Goal: Information Seeking & Learning: Learn about a topic

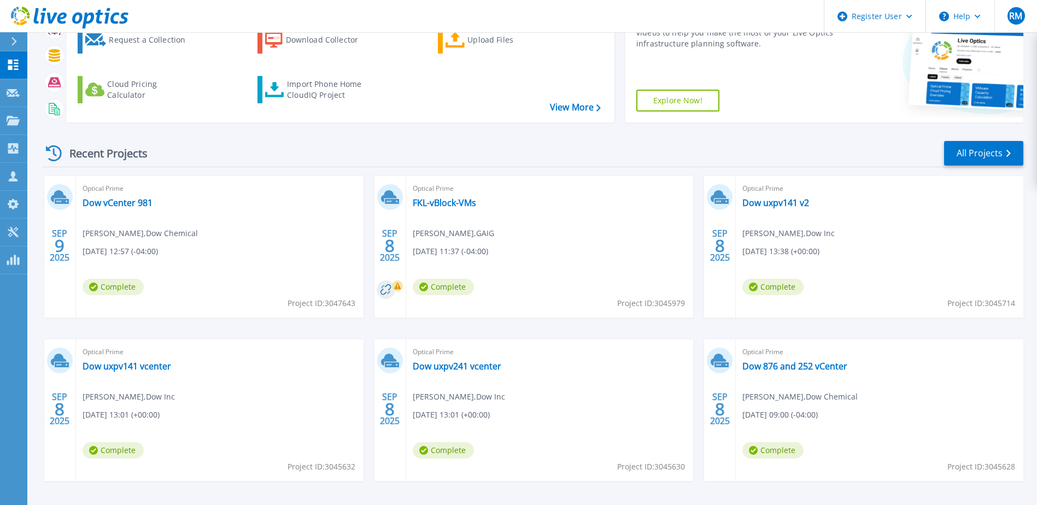
scroll to position [109, 0]
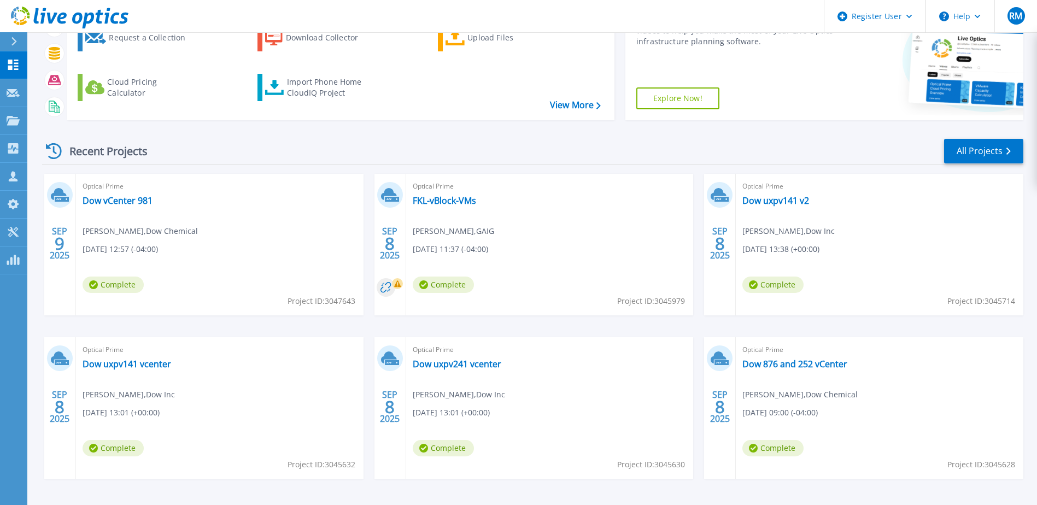
click at [987, 138] on div "Recent Projects All Projects" at bounding box center [532, 151] width 981 height 27
click at [1005, 148] on icon at bounding box center [1007, 151] width 4 height 7
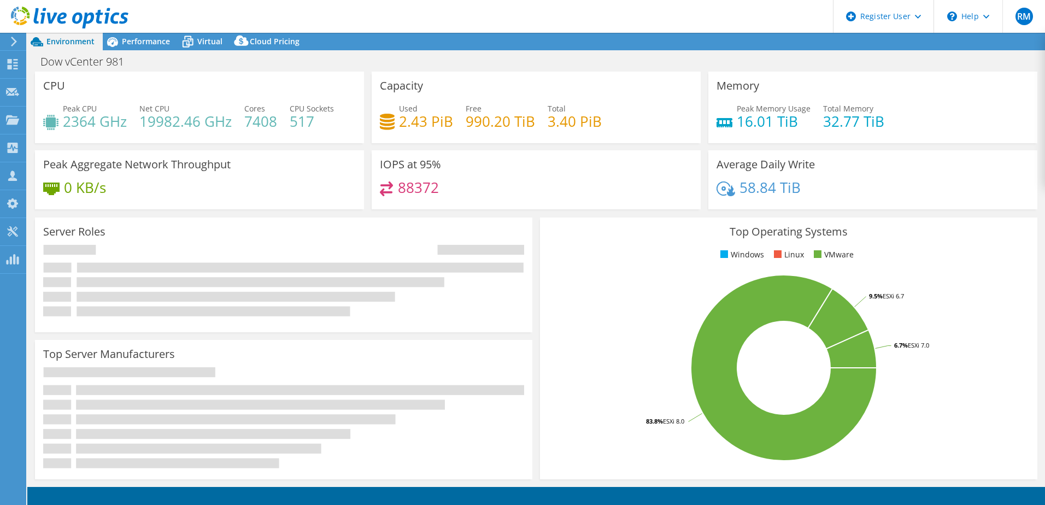
select select "USD"
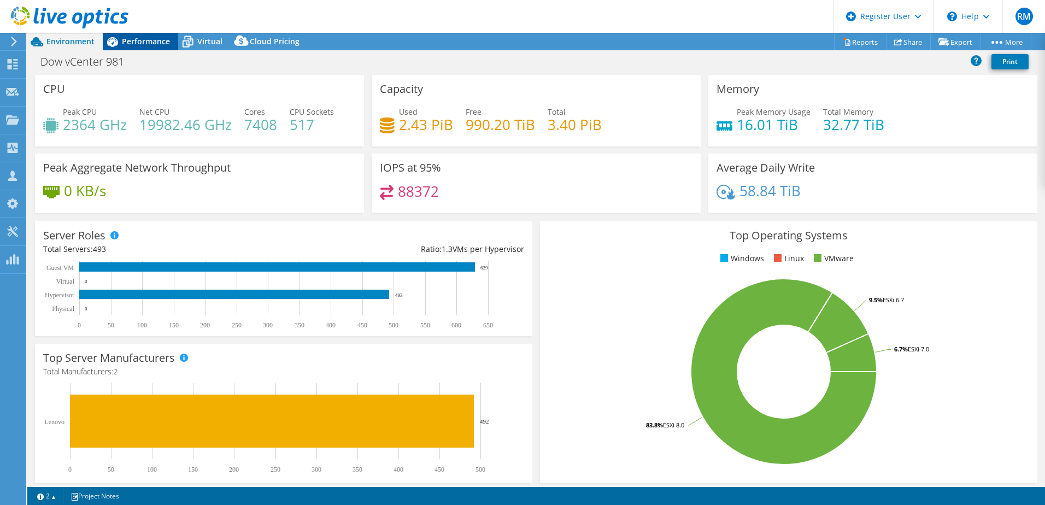
click at [155, 35] on div "Performance" at bounding box center [140, 41] width 75 height 17
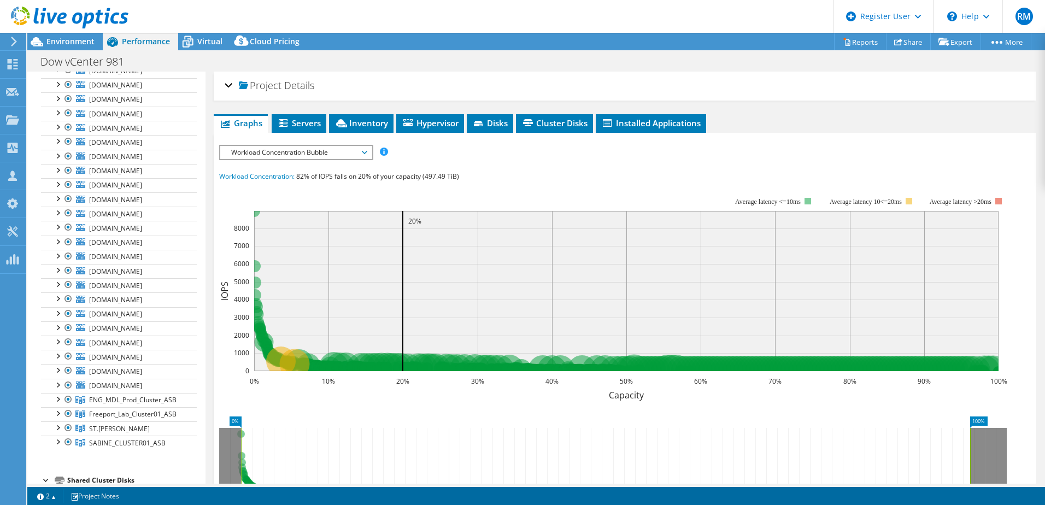
scroll to position [6610, 0]
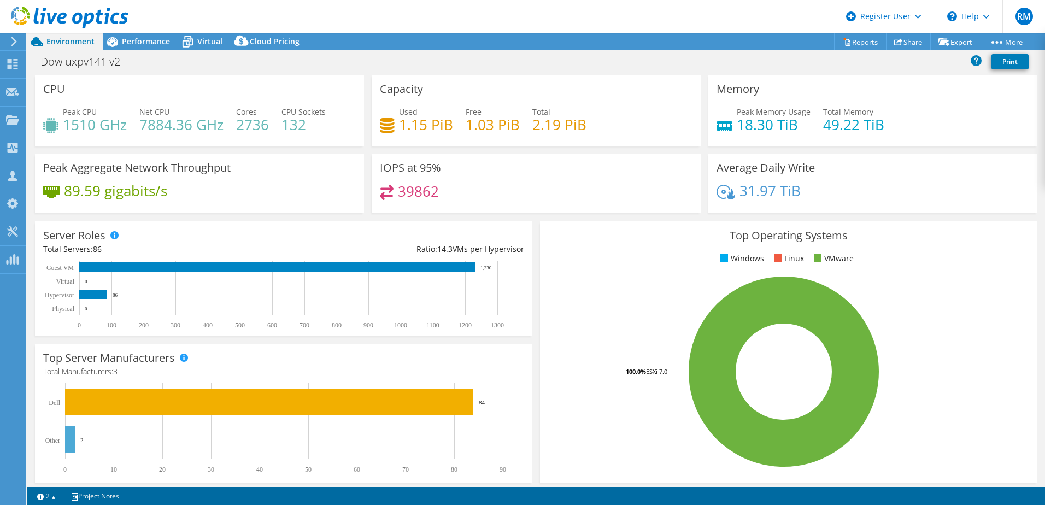
click at [462, 217] on div "Server Roles Physical Servers represent bare metal servers that were targets of…" at bounding box center [283, 278] width 505 height 122
click at [136, 44] on span "Performance" at bounding box center [146, 41] width 48 height 10
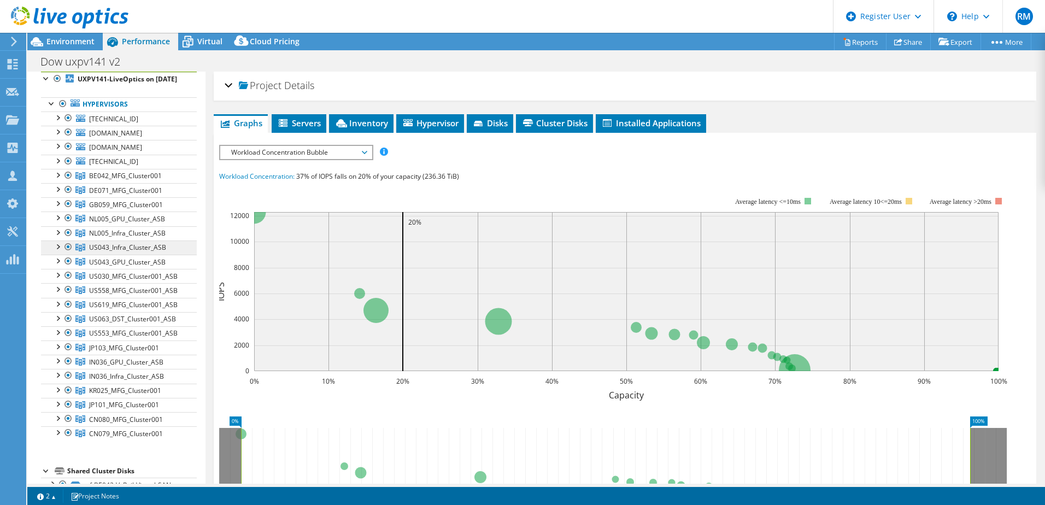
scroll to position [55, 0]
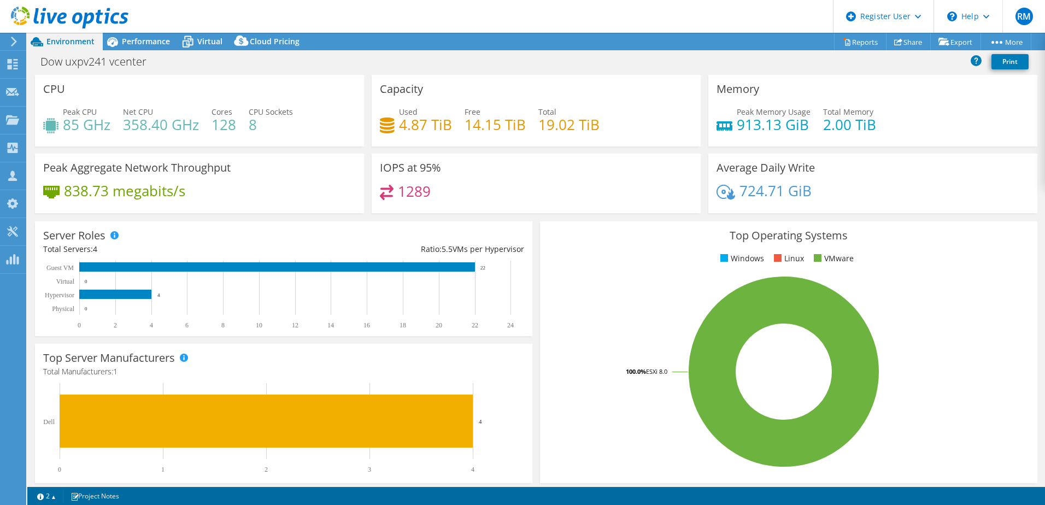
select select "USD"
click at [469, 226] on div "Server Roles Physical Servers represent bare metal servers that were targets of…" at bounding box center [283, 278] width 497 height 115
click at [168, 47] on div "Performance" at bounding box center [140, 41] width 75 height 17
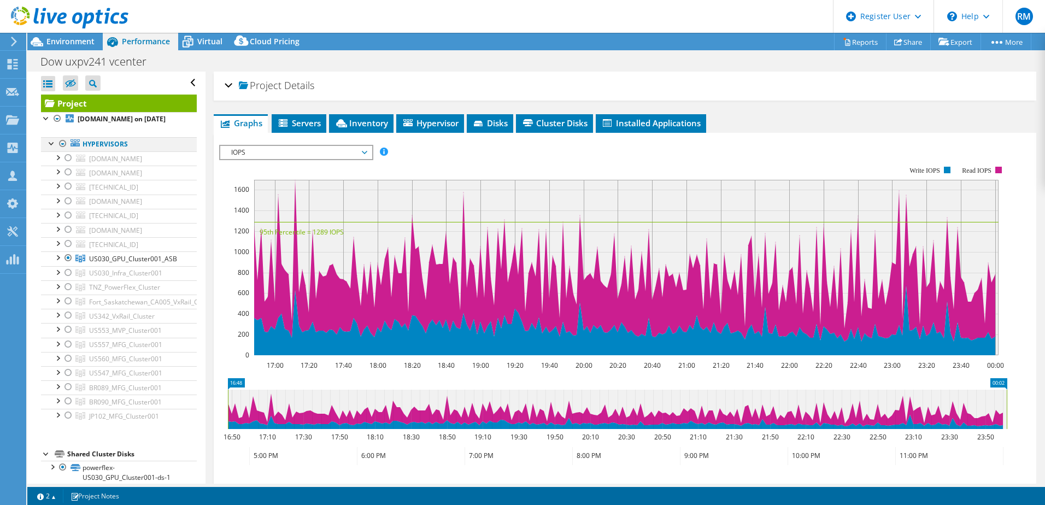
click at [63, 150] on div at bounding box center [62, 143] width 11 height 13
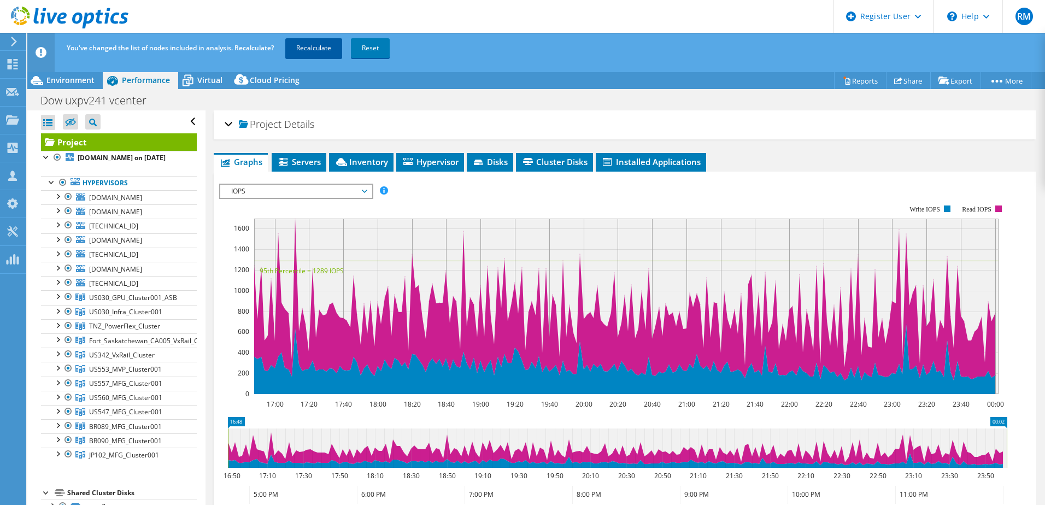
click at [317, 47] on link "Recalculate" at bounding box center [313, 48] width 57 height 20
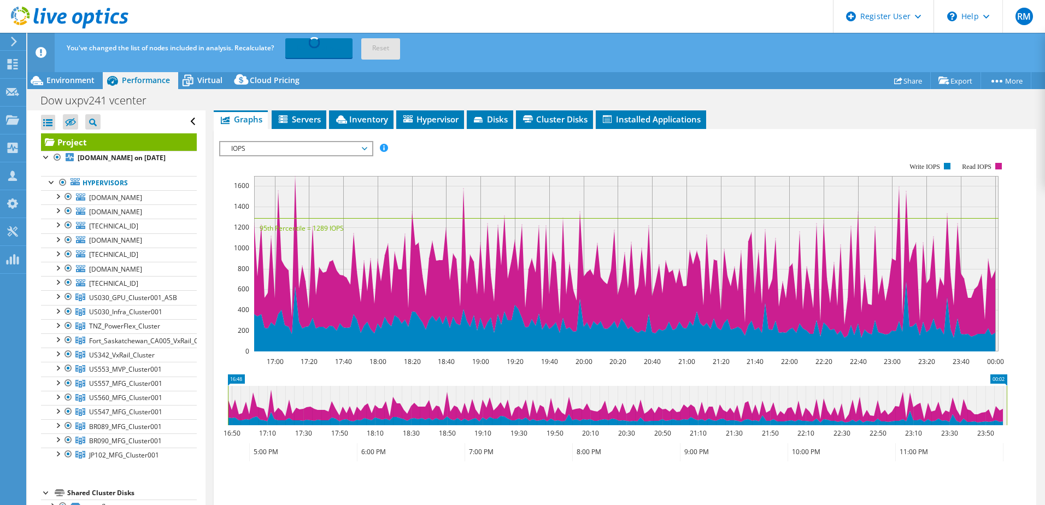
scroll to position [110, 0]
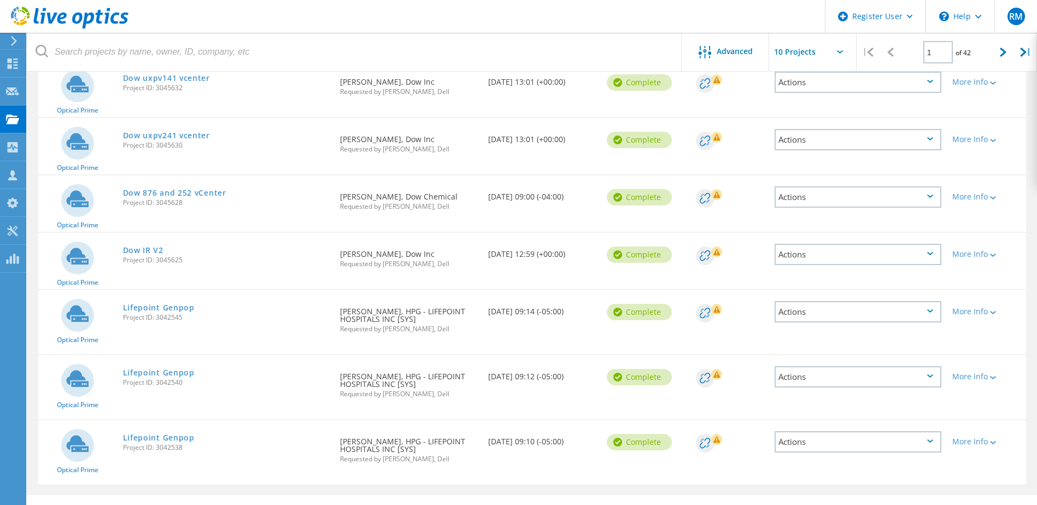
scroll to position [334, 0]
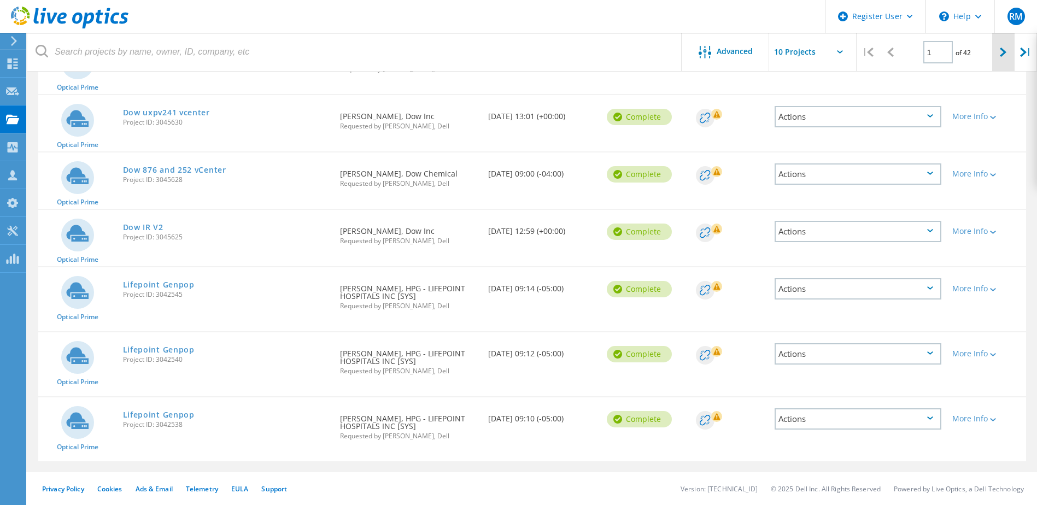
click at [1006, 51] on icon at bounding box center [1002, 52] width 7 height 9
type input "2"
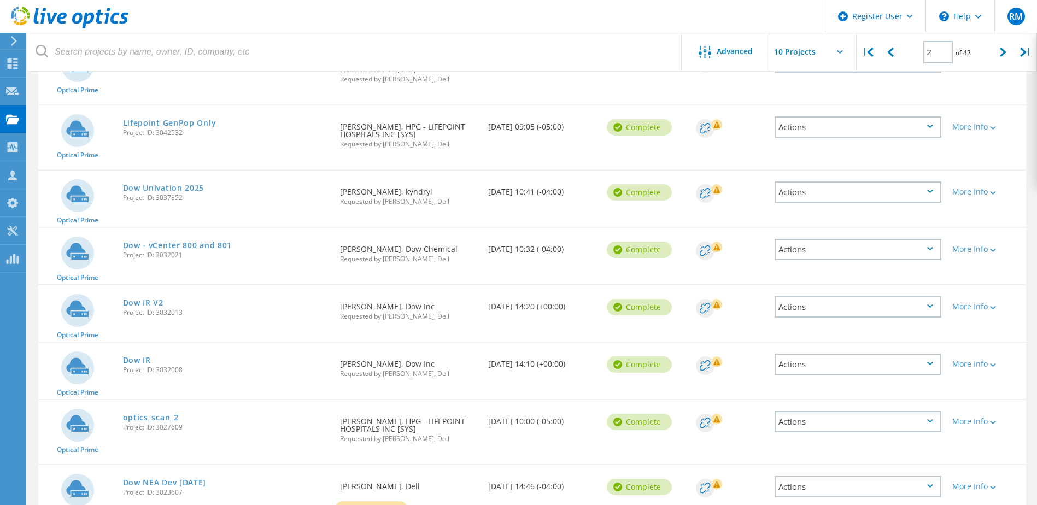
scroll to position [225, 0]
click at [195, 188] on link "Dow Univation 2025" at bounding box center [163, 189] width 81 height 8
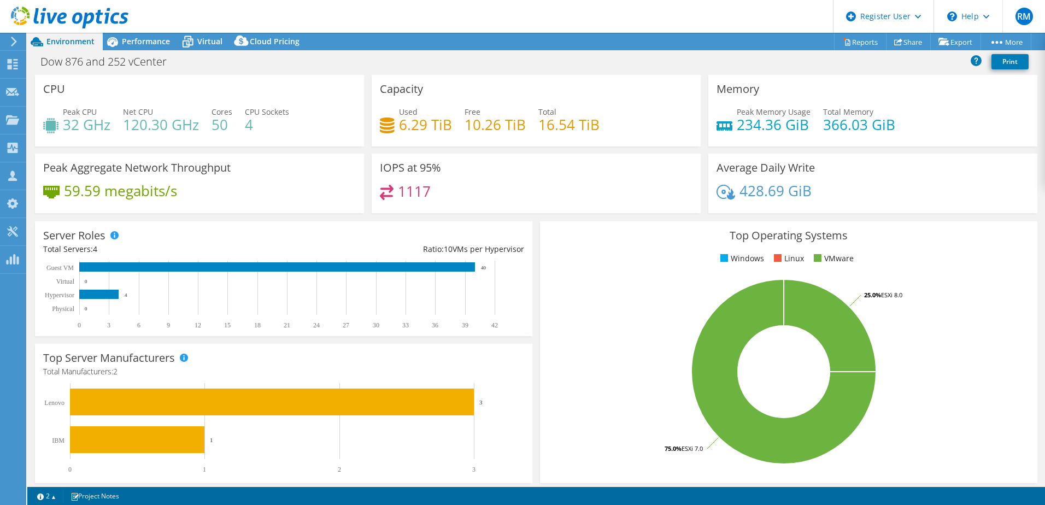
select select "USD"
click at [150, 42] on span "Performance" at bounding box center [146, 41] width 48 height 10
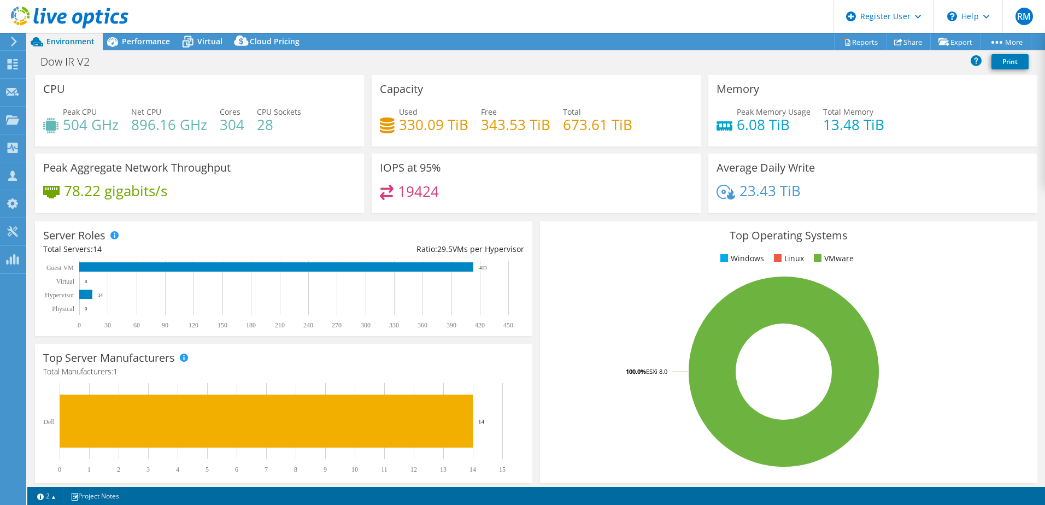
select select "USD"
click at [158, 48] on div "Performance" at bounding box center [140, 41] width 75 height 17
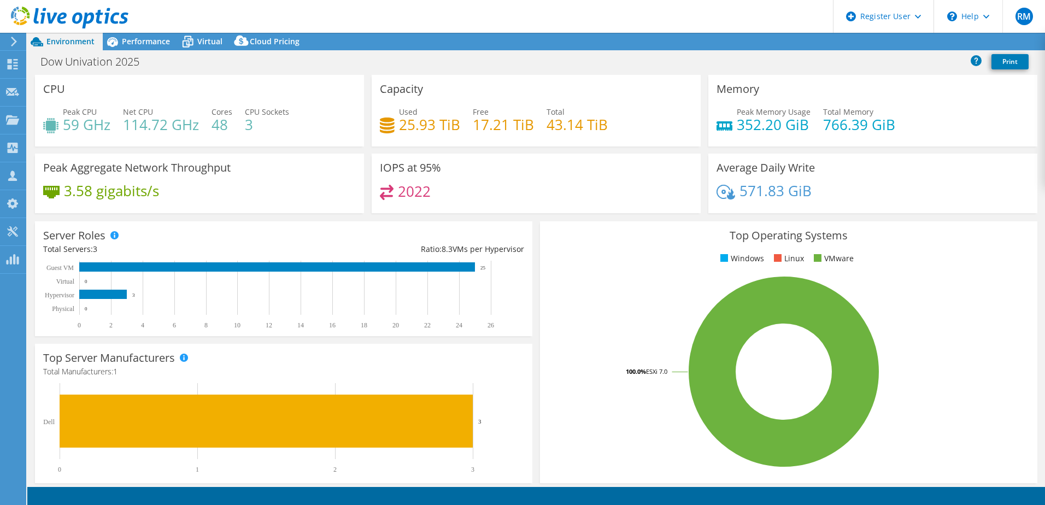
select select "USD"
click at [138, 37] on span "Performance" at bounding box center [146, 41] width 48 height 10
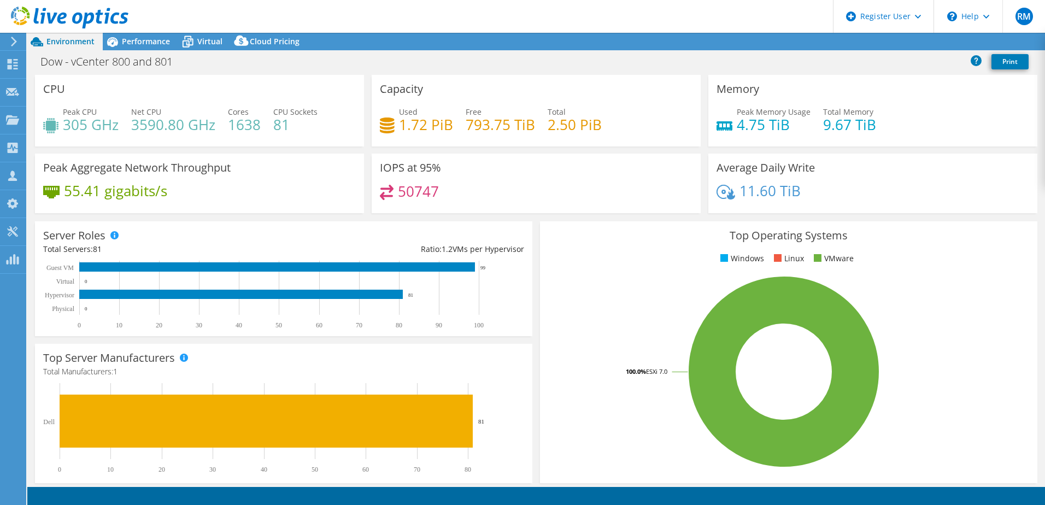
select select "USD"
click at [153, 46] on div "Performance" at bounding box center [140, 41] width 75 height 17
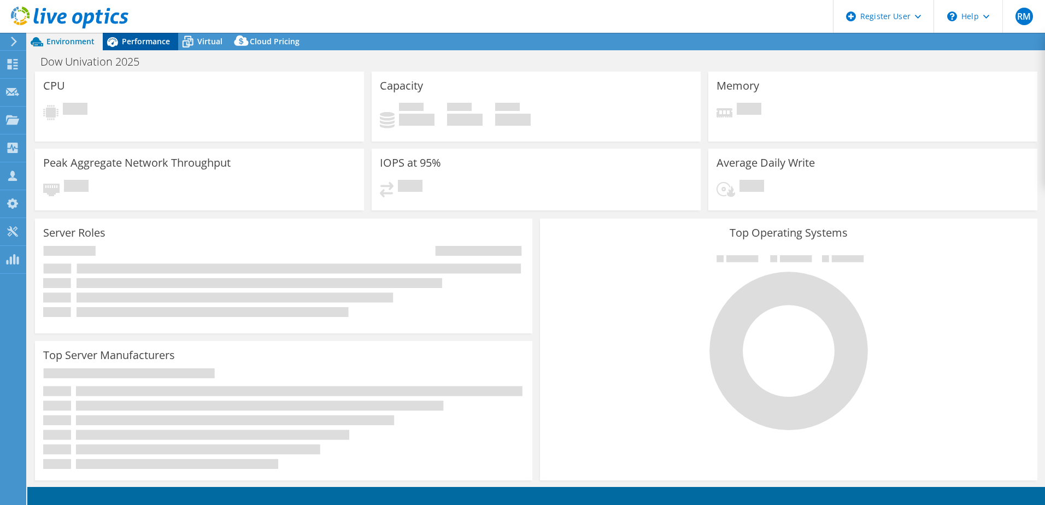
select select "USD"
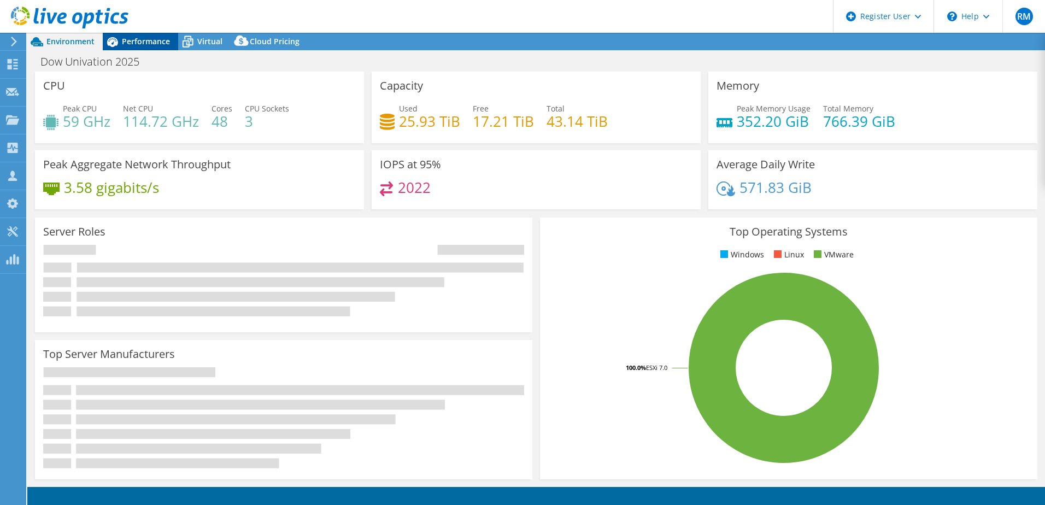
click at [134, 40] on span "Performance" at bounding box center [146, 41] width 48 height 10
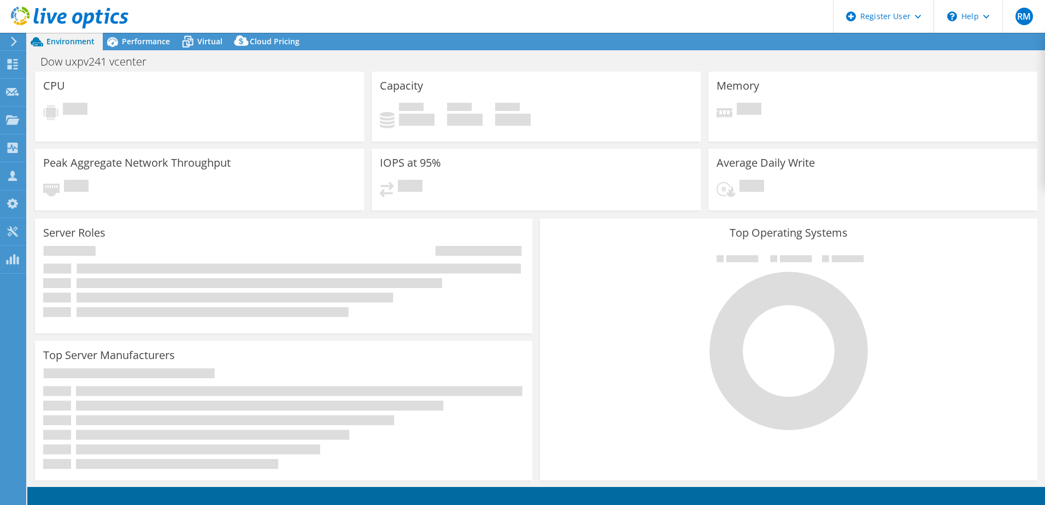
select select "USD"
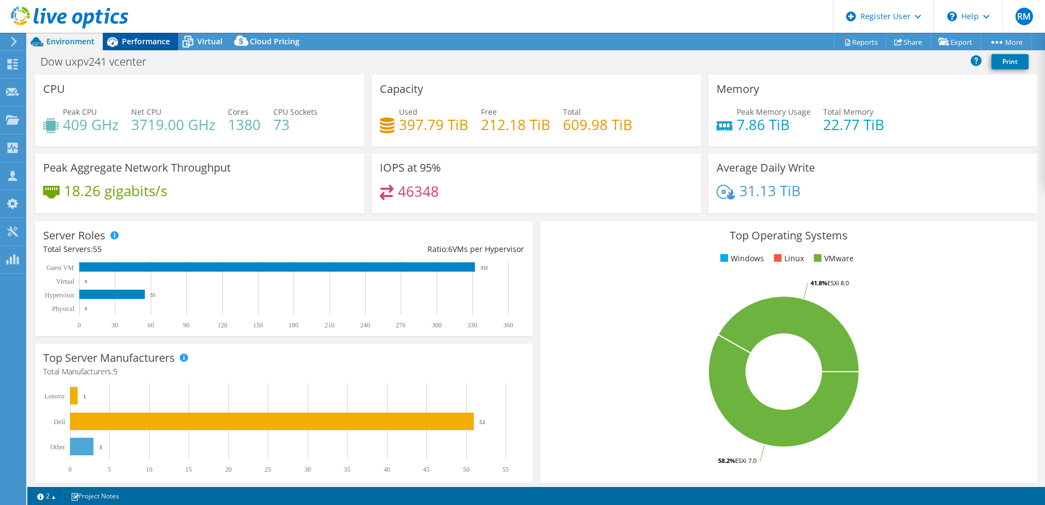
click at [151, 44] on span "Performance" at bounding box center [146, 41] width 48 height 10
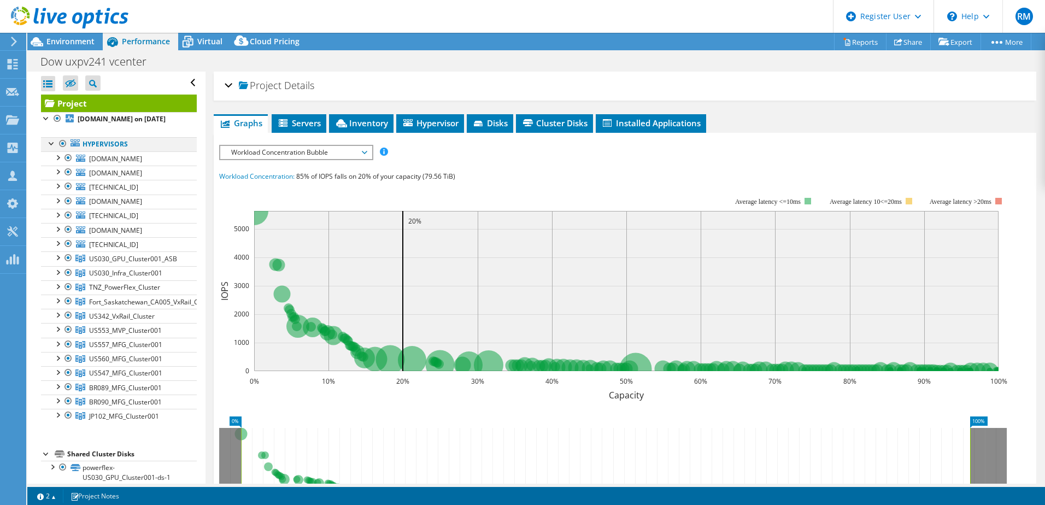
click at [66, 150] on div at bounding box center [62, 143] width 11 height 13
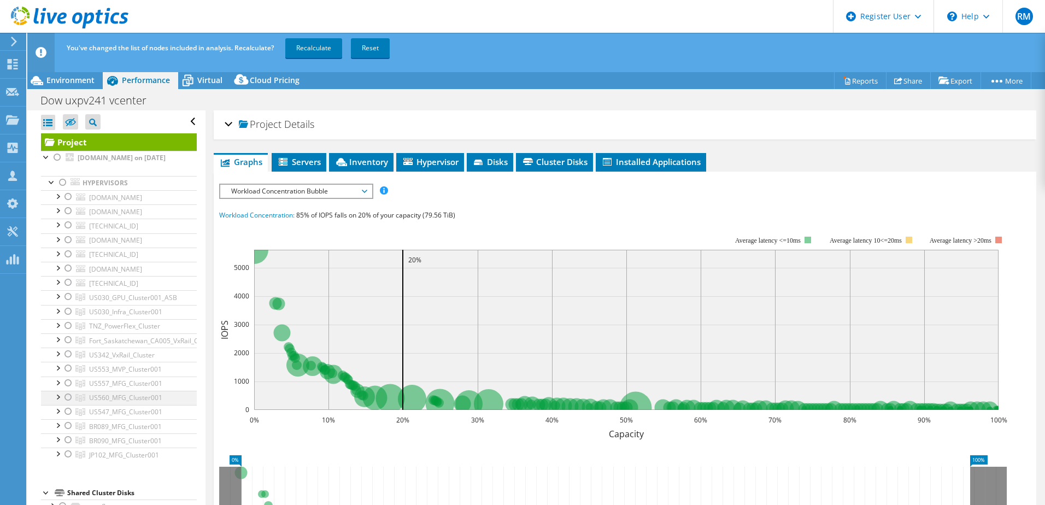
click at [69, 404] on div at bounding box center [68, 397] width 11 height 13
click at [315, 55] on link "Recalculate" at bounding box center [313, 48] width 57 height 20
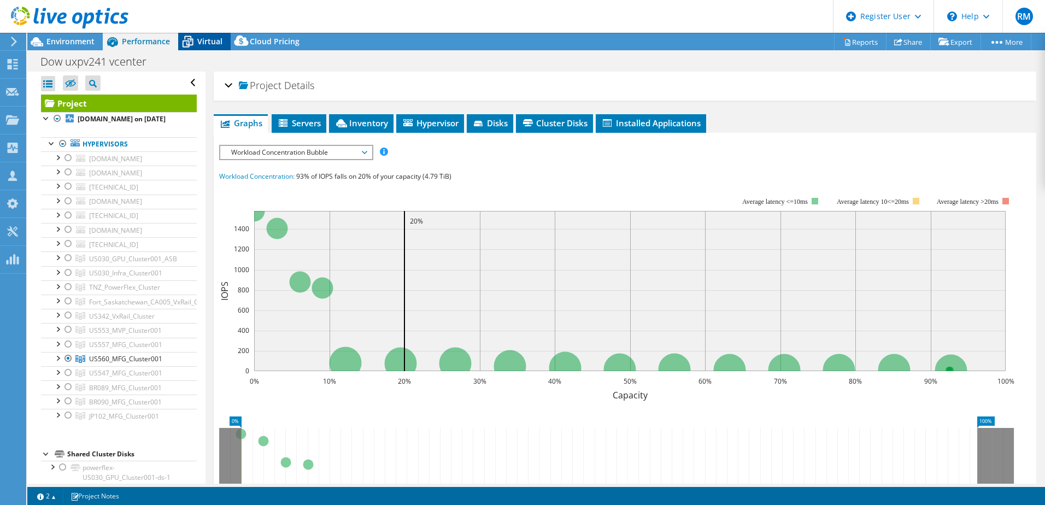
click at [197, 39] on span "Virtual" at bounding box center [209, 41] width 25 height 10
